Goal: Register for event/course

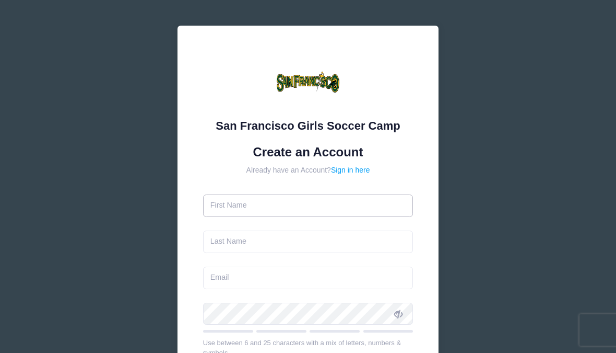
click at [323, 203] on input "text" at bounding box center [308, 205] width 211 height 22
type input "[PERSON_NAME]"
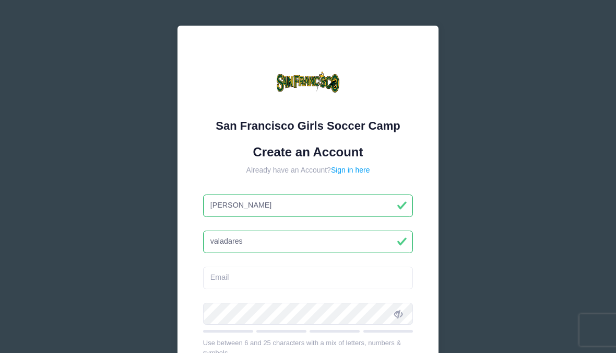
type input "valadares"
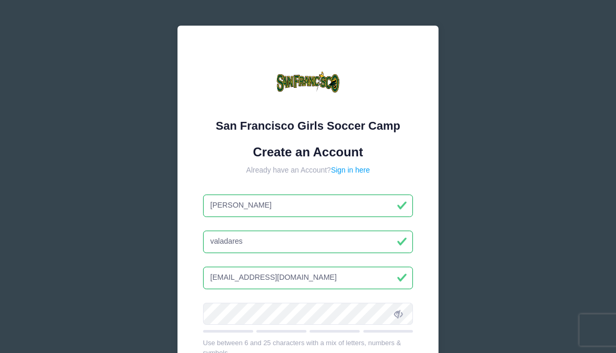
type input "simonevaladares@gmail.com"
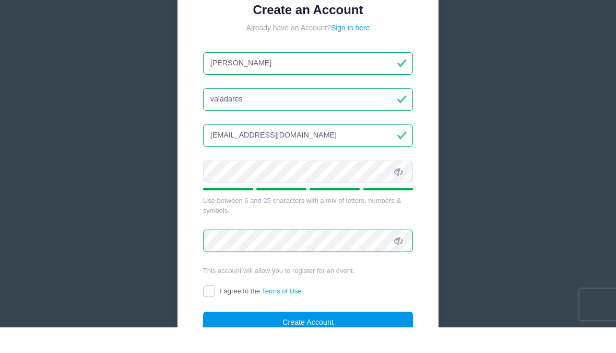
click at [344, 337] on button "Create Account" at bounding box center [308, 348] width 211 height 22
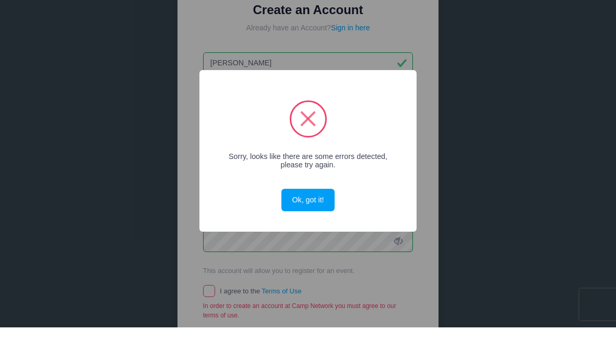
scroll to position [143, 0]
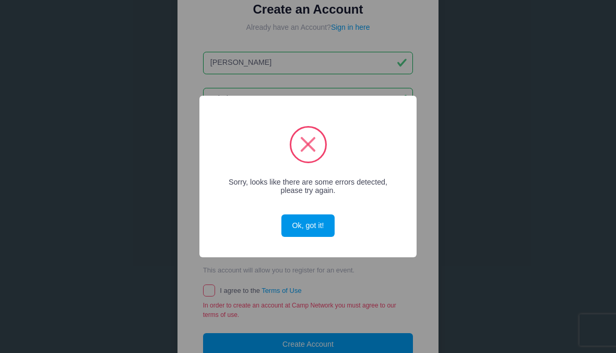
click at [316, 227] on button "Ok, got it!" at bounding box center [308, 225] width 53 height 22
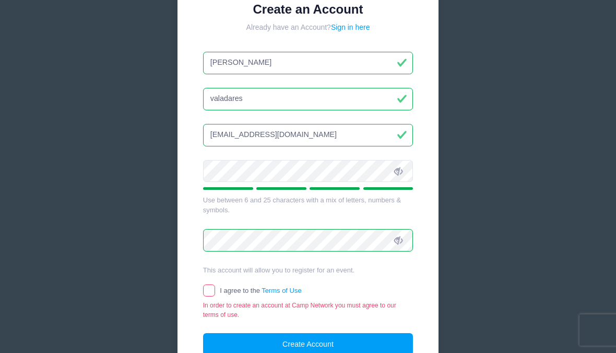
click at [202, 293] on div "San Francisco Girls Soccer Camp Create an Account Already have an Account? Sign…" at bounding box center [308, 140] width 261 height 515
click at [211, 285] on input "I agree to the Terms of Use" at bounding box center [209, 290] width 12 height 12
checkbox input "true"
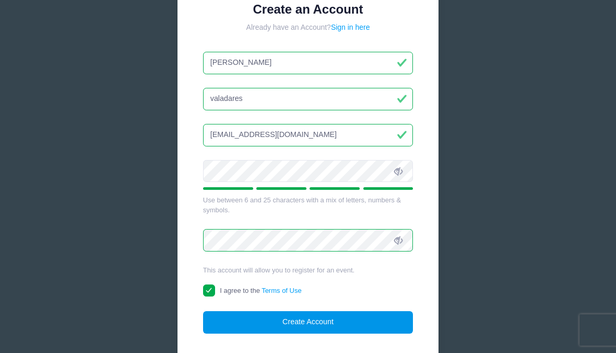
click at [310, 330] on button "Create Account" at bounding box center [308, 322] width 211 height 22
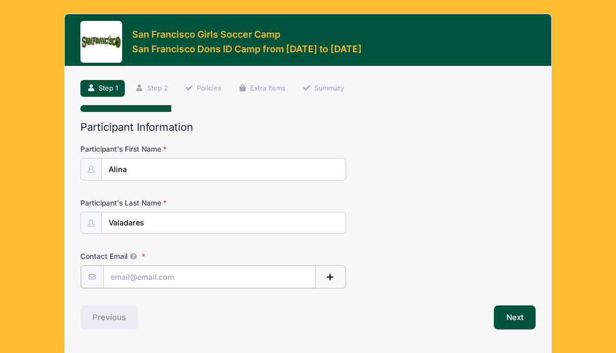
click at [205, 272] on input "Contact Email" at bounding box center [209, 276] width 213 height 22
type input "[EMAIL_ADDRESS][DOMAIN_NAME]"
click at [517, 316] on button "Next" at bounding box center [515, 316] width 42 height 24
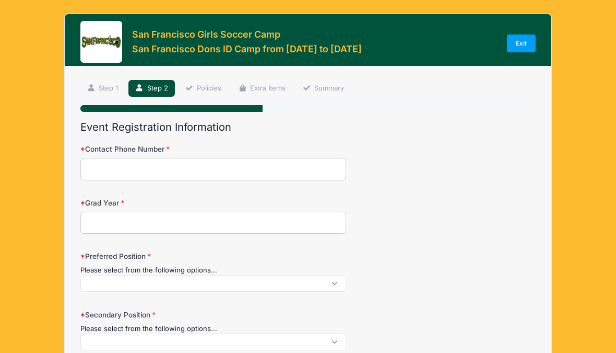
click at [275, 169] on input "Contact Phone Number" at bounding box center [213, 169] width 266 height 22
type input "4254039434"
click at [298, 215] on input "Grad Year" at bounding box center [213, 223] width 266 height 22
type input "2027"
click at [277, 283] on span at bounding box center [213, 283] width 266 height 17
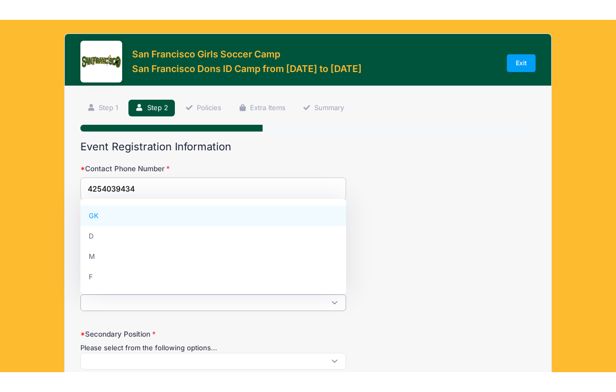
scroll to position [1, 0]
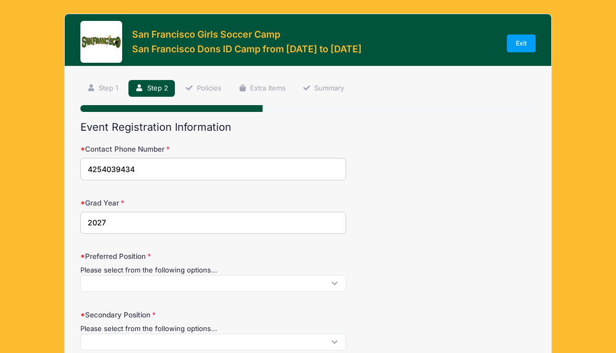
click at [335, 285] on span at bounding box center [213, 283] width 266 height 17
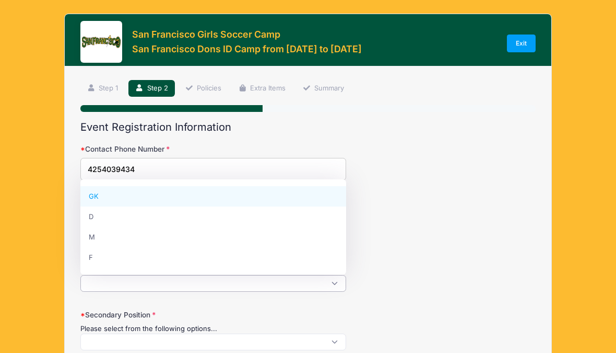
select select "F"
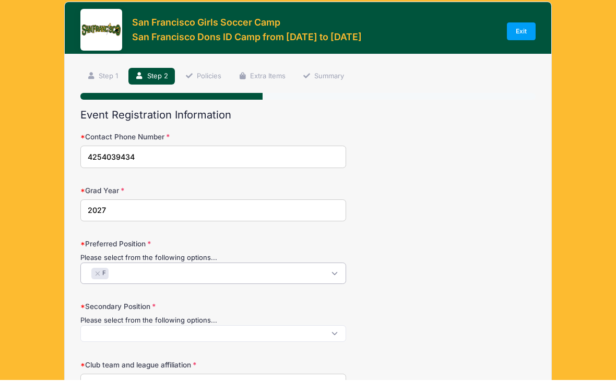
click at [289, 339] on span at bounding box center [213, 345] width 266 height 17
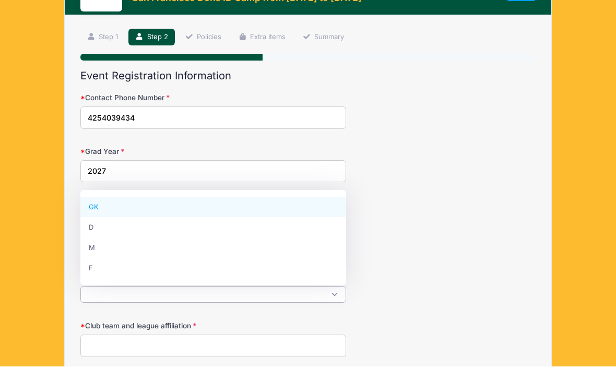
scroll to position [28, 0]
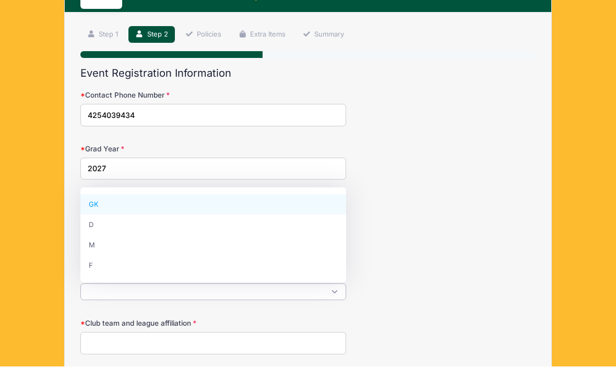
select select "M"
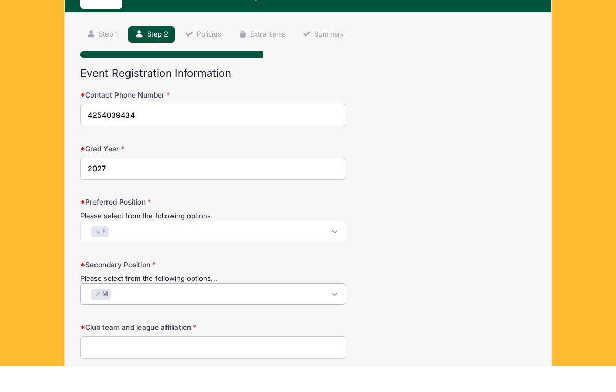
click at [278, 352] on input "Club team and league affiliation" at bounding box center [213, 373] width 266 height 22
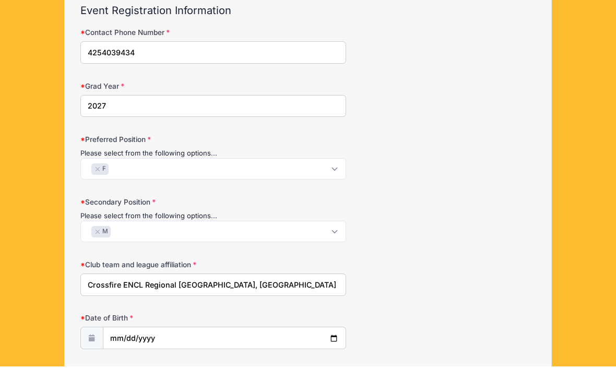
scroll to position [91, 0]
click at [166, 299] on input "Crossfire ENCL Regional Redmond, WA" at bounding box center [213, 310] width 266 height 22
type input "Crossfire ENCL Regional Redmond, WA"
click at [247, 352] on input "date" at bounding box center [224, 364] width 242 height 22
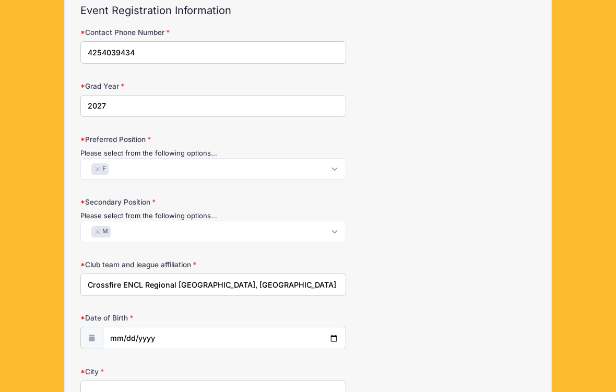
click at [93, 336] on icon at bounding box center [92, 338] width 8 height 7
click at [92, 336] on icon at bounding box center [92, 338] width 8 height 7
click at [94, 340] on span at bounding box center [91, 338] width 23 height 22
click at [172, 340] on input "2025-10-05" at bounding box center [224, 339] width 242 height 22
type input "2009-05-05"
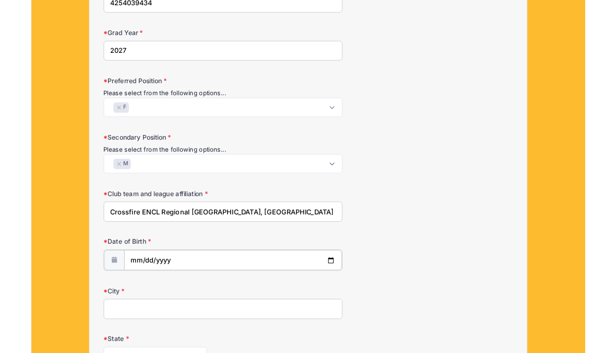
scroll to position [165, 0]
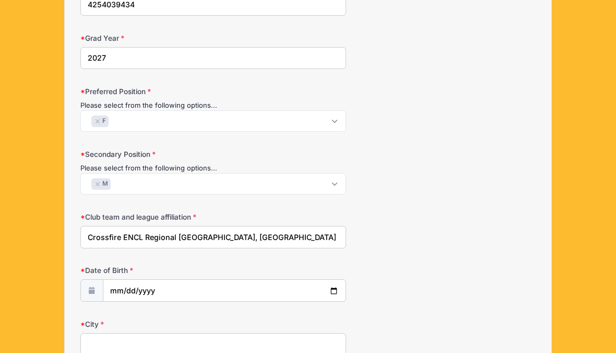
click at [246, 338] on input "City" at bounding box center [213, 344] width 266 height 22
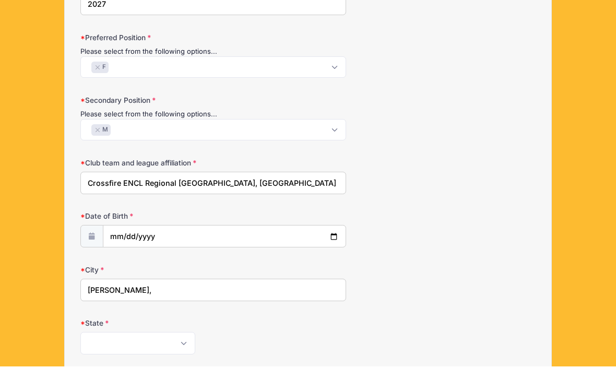
scroll to position [197, 0]
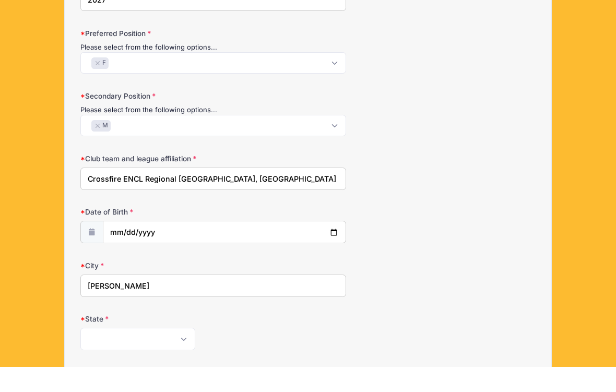
type input "Kirkland"
click at [186, 352] on select "Alabama Alaska American Samoa Arizona Arkansas Armed Forces Africa Armed Forces…" at bounding box center [137, 364] width 115 height 22
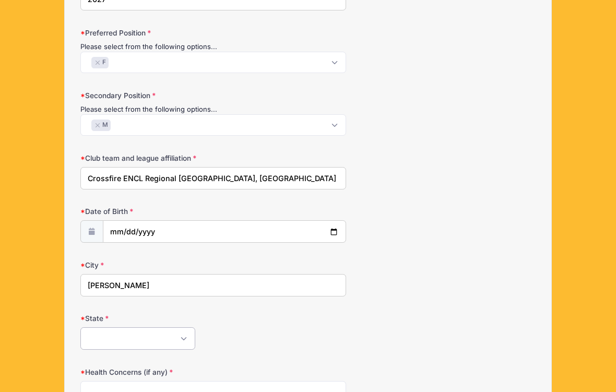
select select "WA"
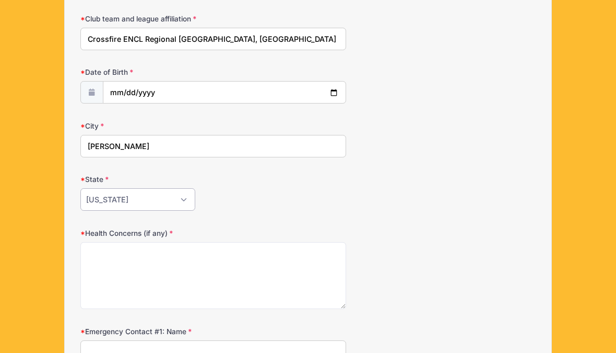
scroll to position [363, 0]
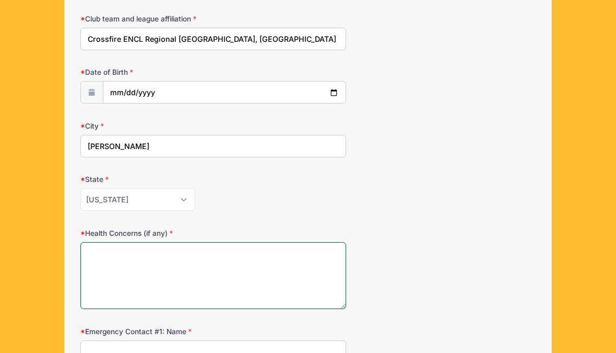
click at [281, 265] on textarea "Health Concerns (if any)" at bounding box center [213, 275] width 266 height 67
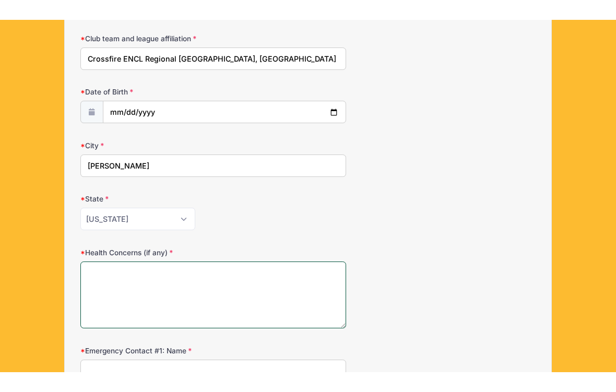
scroll to position [362, 0]
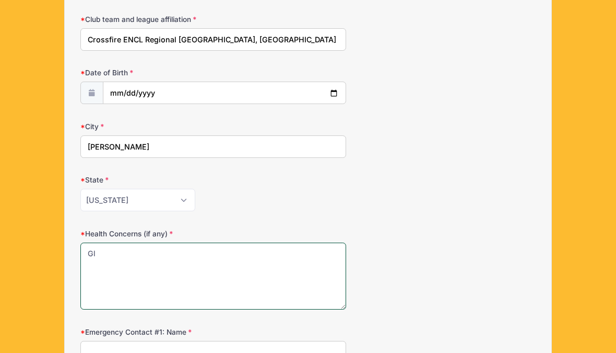
type textarea "G"
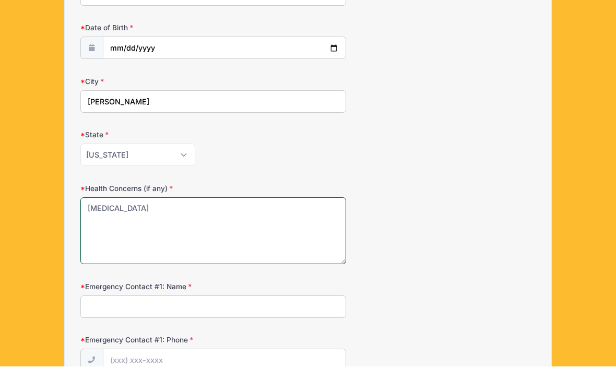
scroll to position [392, 0]
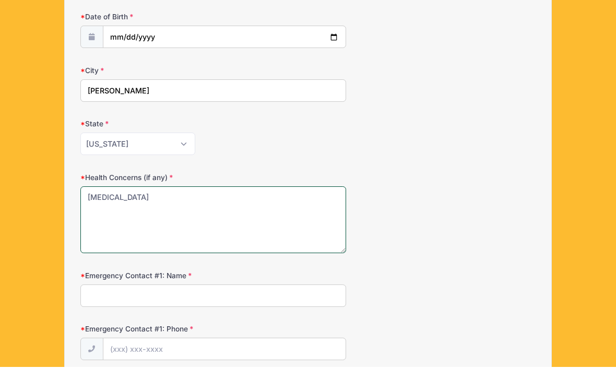
type textarea "Celiac"
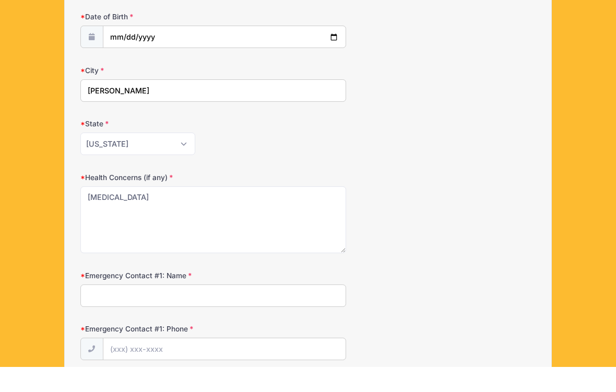
click at [298, 310] on input "Emergency Contact #1: Name" at bounding box center [213, 321] width 266 height 22
type input "Simone Valadares"
click at [259, 352] on input "Emergency Contact #1: Phone" at bounding box center [224, 375] width 242 height 22
type input "(2"
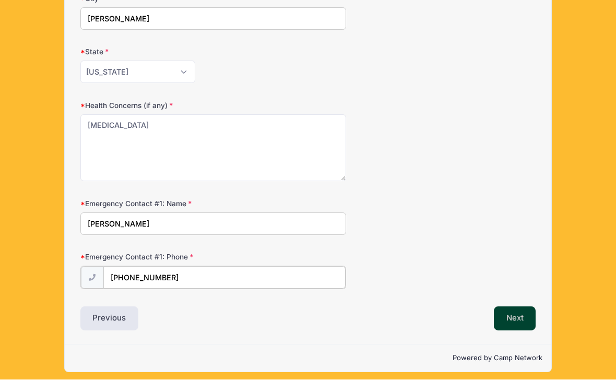
type input "(312) 656-2480"
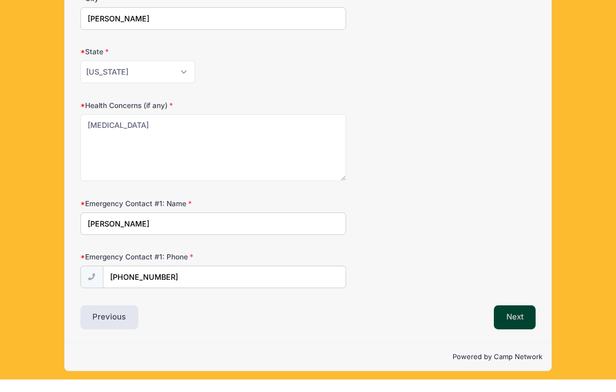
click at [506, 318] on button "Next" at bounding box center [515, 330] width 42 height 24
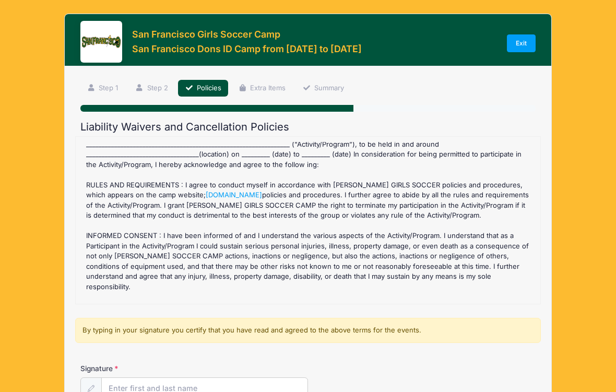
scroll to position [78, 0]
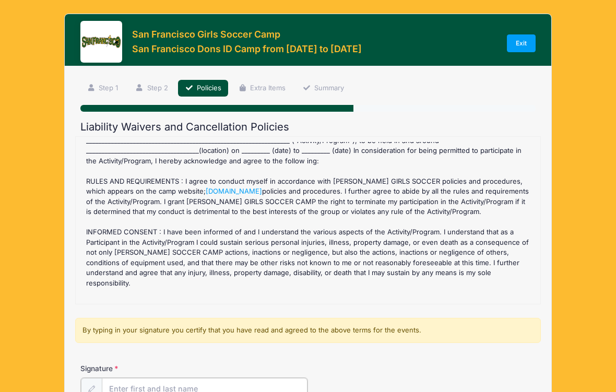
click at [196, 352] on input "Signature" at bounding box center [205, 389] width 206 height 22
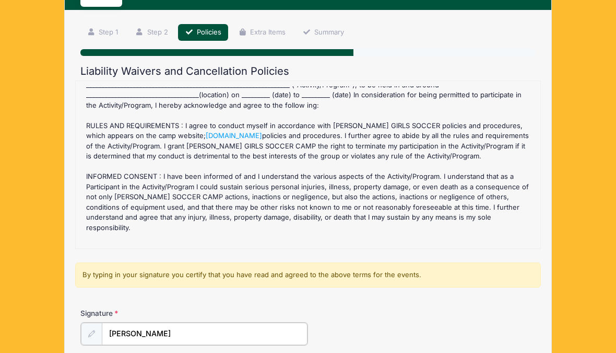
scroll to position [54, 0]
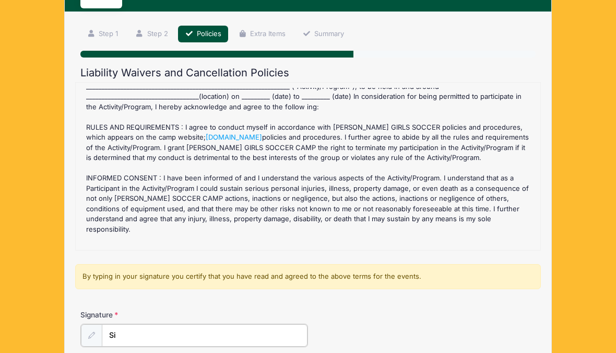
type input "S"
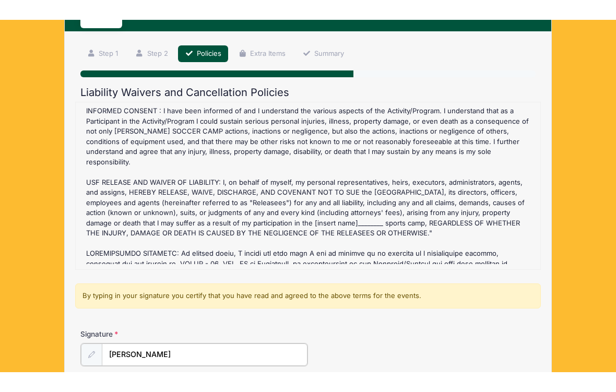
scroll to position [172, 0]
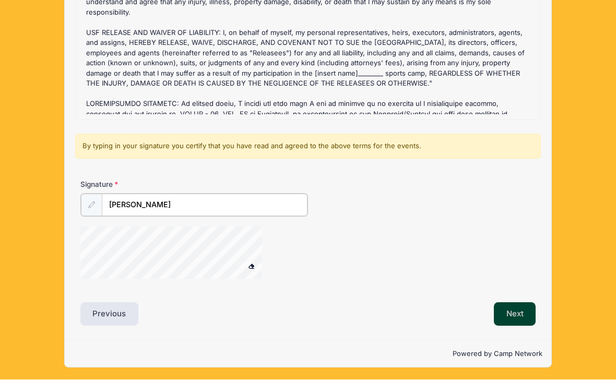
type input "Alina Valadares"
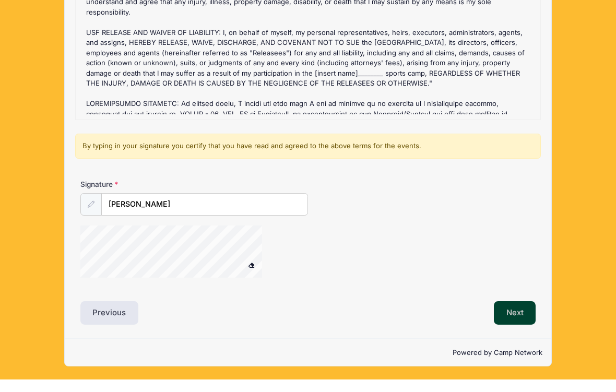
click at [514, 318] on button "Next" at bounding box center [515, 326] width 42 height 24
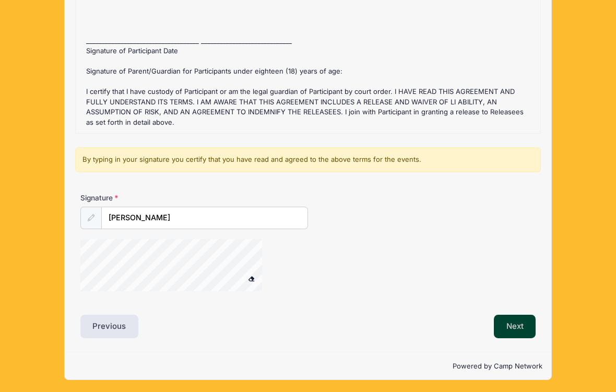
scroll to position [617, 0]
click at [516, 329] on button "Next" at bounding box center [515, 327] width 42 height 24
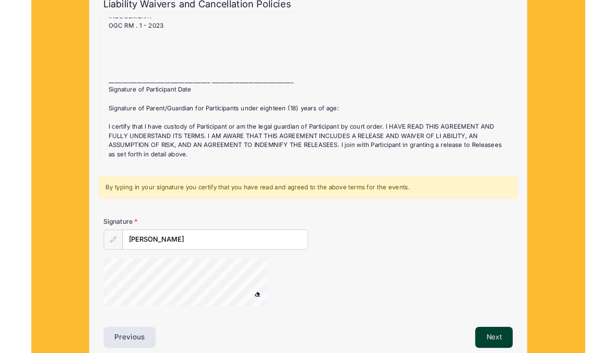
scroll to position [121, 0]
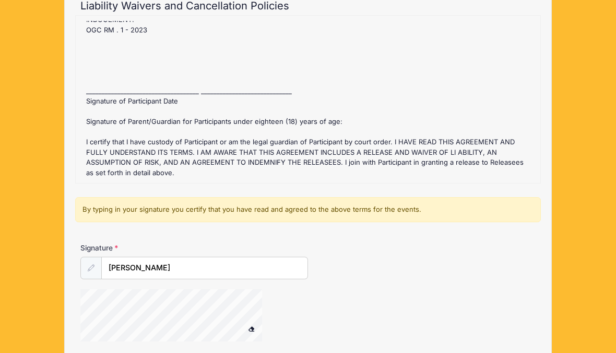
click at [255, 326] on span at bounding box center [251, 328] width 7 height 6
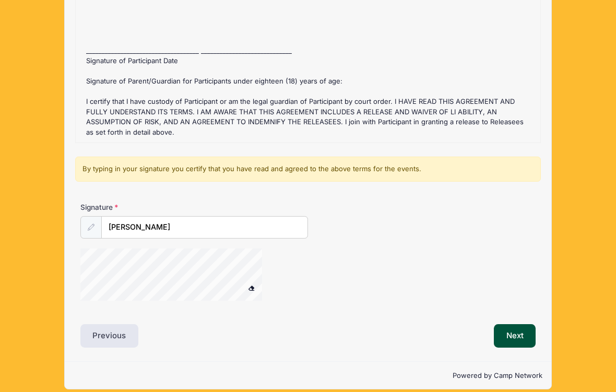
scroll to position [160, 0]
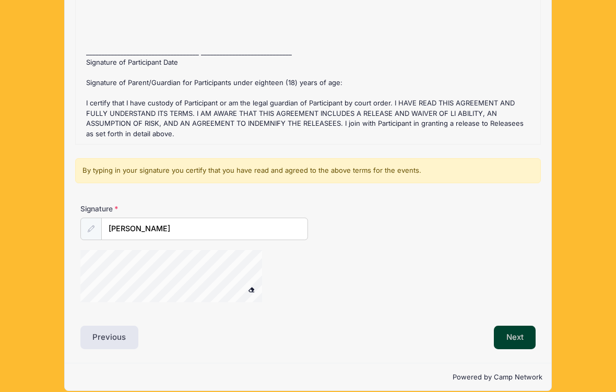
click at [518, 335] on button "Next" at bounding box center [515, 338] width 42 height 24
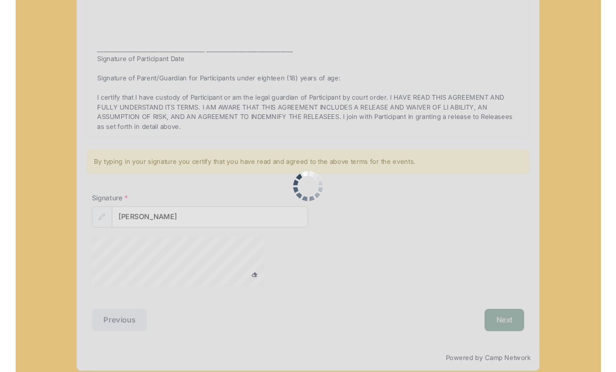
scroll to position [0, 0]
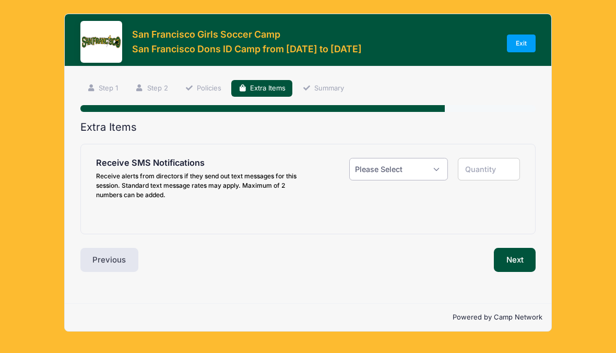
click at [415, 159] on select "Please Select Yes ($0.00) No" at bounding box center [398, 169] width 98 height 22
select select "1"
type input "1"
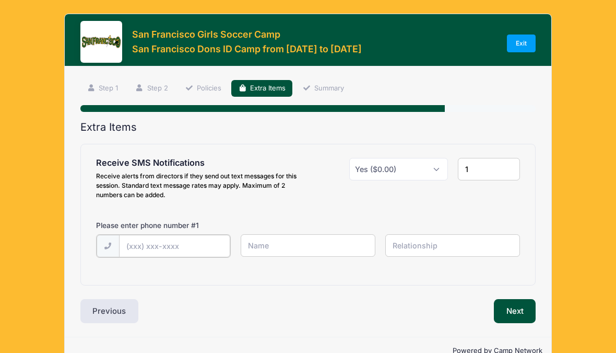
click at [191, 247] on input "text" at bounding box center [174, 246] width 111 height 22
type input "(425) 403-9434"
click at [329, 238] on input "text" at bounding box center [308, 245] width 135 height 22
type input "Alina Valadares"
click at [444, 248] on input "text" at bounding box center [453, 245] width 135 height 22
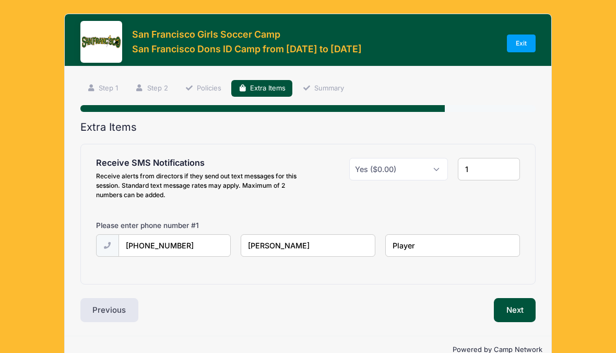
type input "Player"
click at [213, 243] on input "(425) 403-9434" at bounding box center [174, 246] width 111 height 22
type input "(4"
type input "(312) 656-2480"
click at [328, 243] on input "Alina Valadares" at bounding box center [308, 245] width 135 height 22
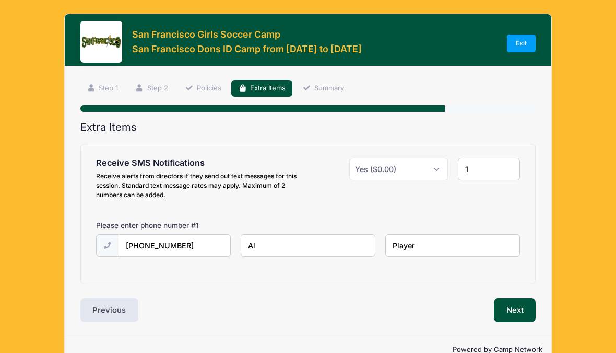
type input "A"
type input "Simone Valadares"
click at [448, 247] on input "Player" at bounding box center [453, 245] width 135 height 22
type input "P"
type input "M"
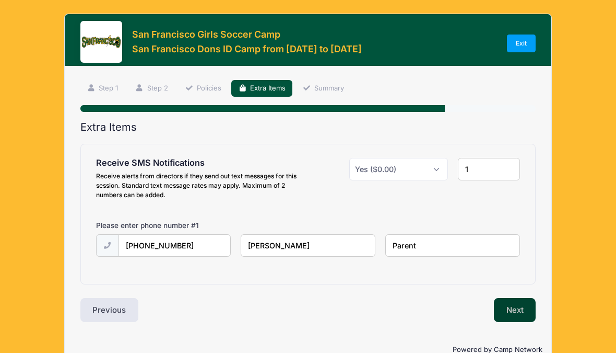
type input "Parent"
click at [523, 302] on button "Next" at bounding box center [515, 310] width 42 height 24
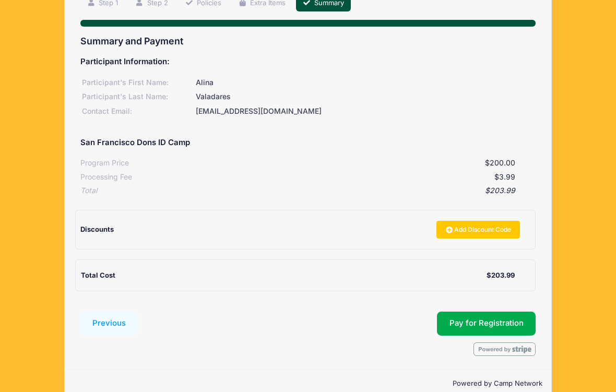
scroll to position [85, 0]
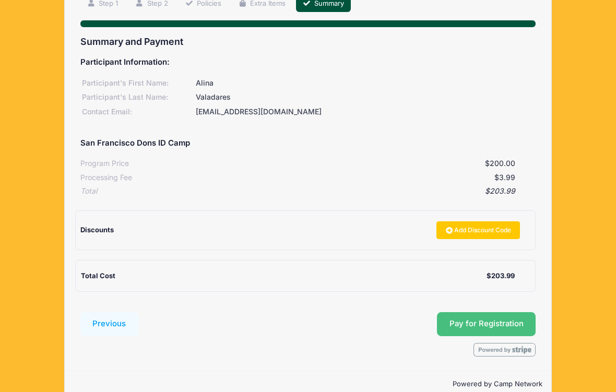
click at [486, 330] on button "Pay for Registration" at bounding box center [486, 324] width 99 height 24
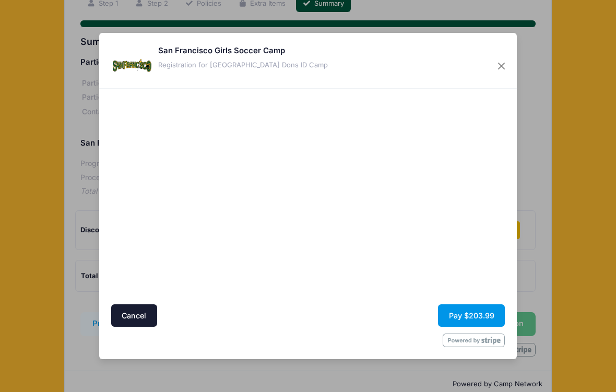
click at [479, 325] on button "Pay $203.99" at bounding box center [471, 316] width 67 height 22
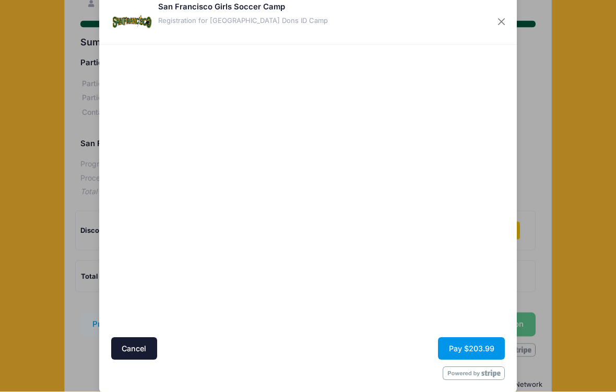
scroll to position [21, 0]
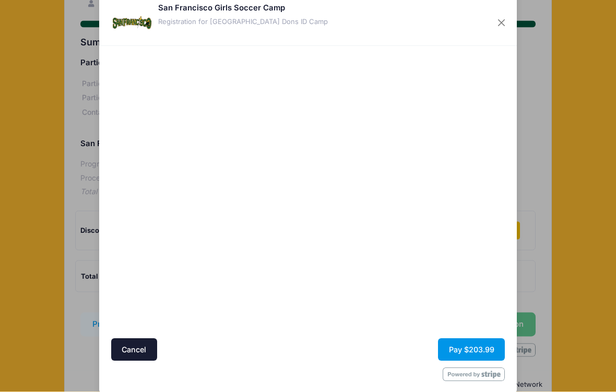
click at [469, 347] on button "Pay $203.99" at bounding box center [471, 350] width 67 height 22
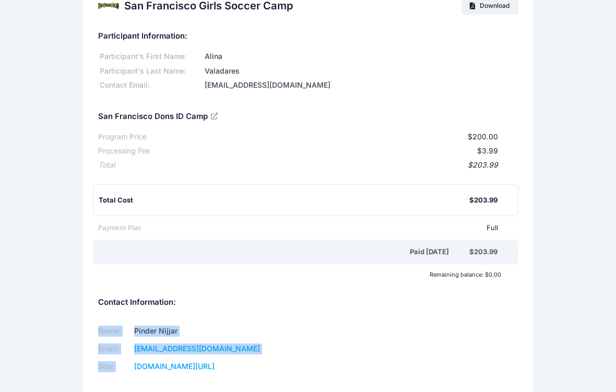
scroll to position [27, 0]
